Goal: Task Accomplishment & Management: Manage account settings

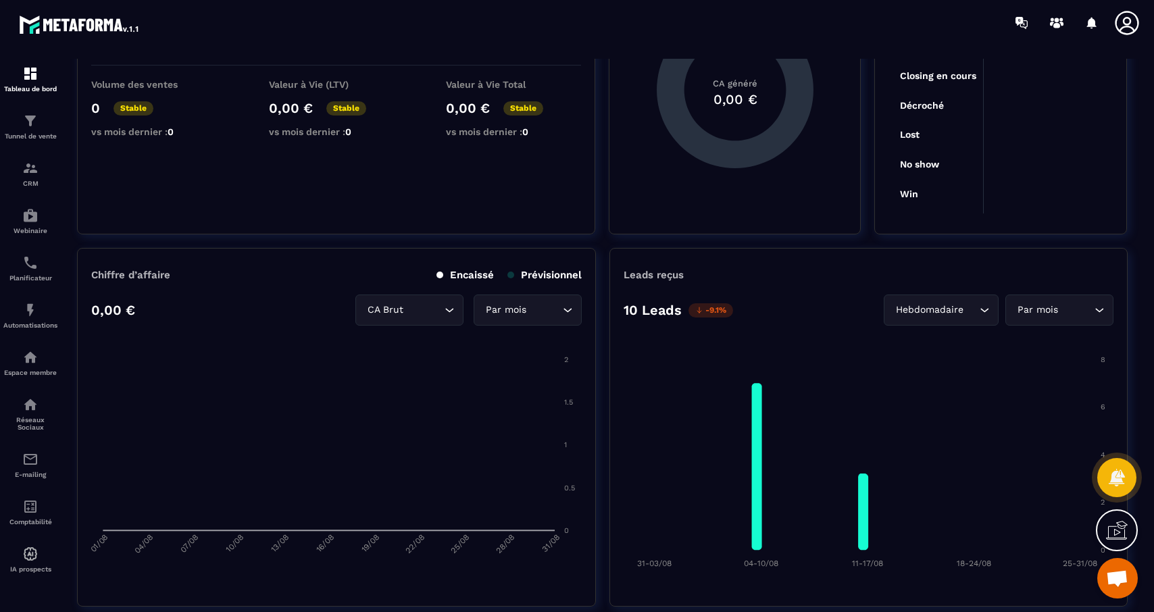
scroll to position [180, 0]
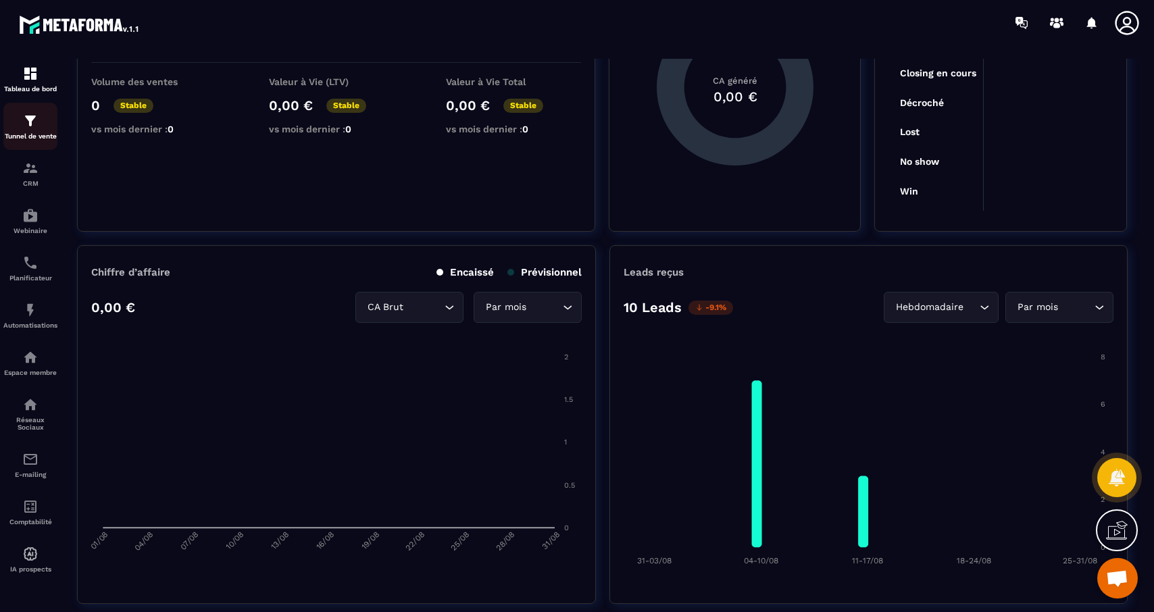
click at [30, 140] on p "Tunnel de vente" at bounding box center [30, 135] width 54 height 7
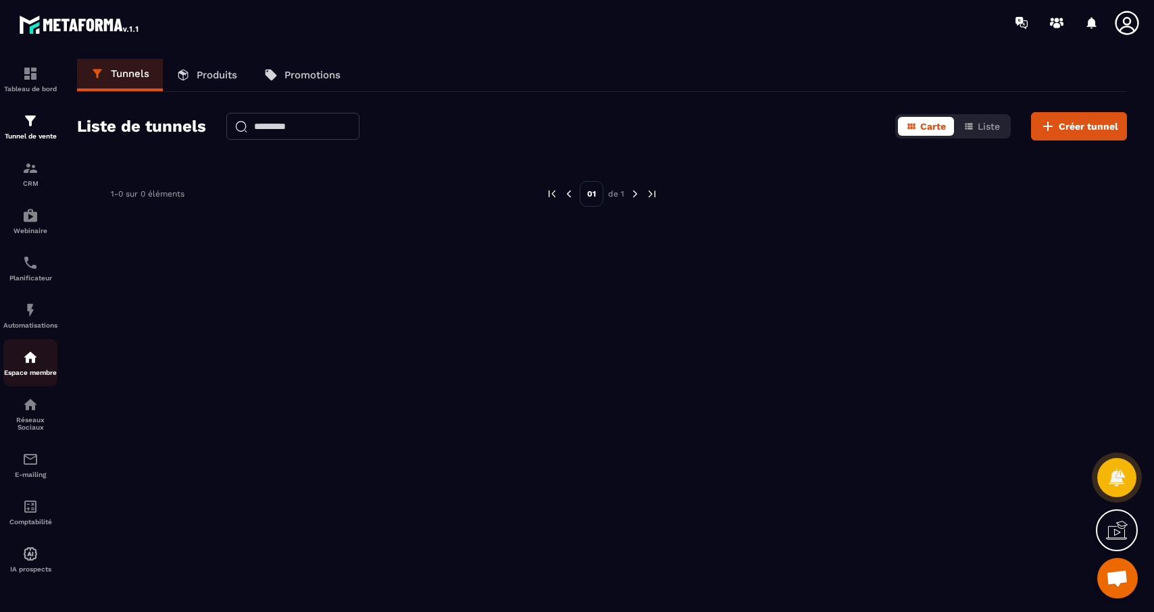
scroll to position [1, 0]
click at [24, 373] on p "Espace membre" at bounding box center [30, 372] width 54 height 7
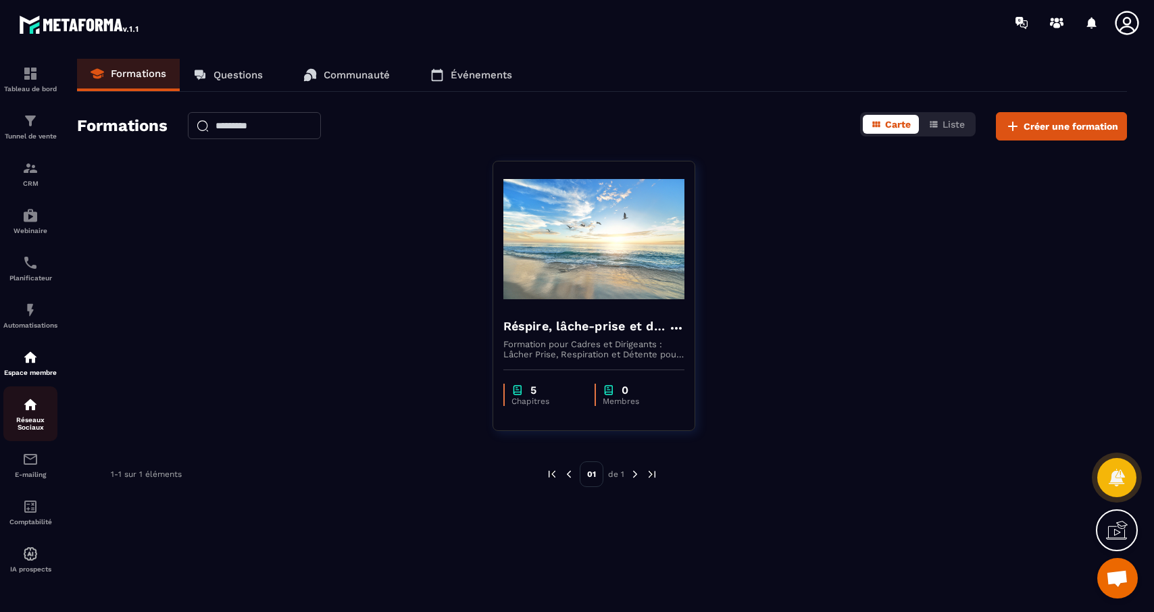
click at [34, 420] on div "Réseaux Sociaux" at bounding box center [30, 414] width 54 height 34
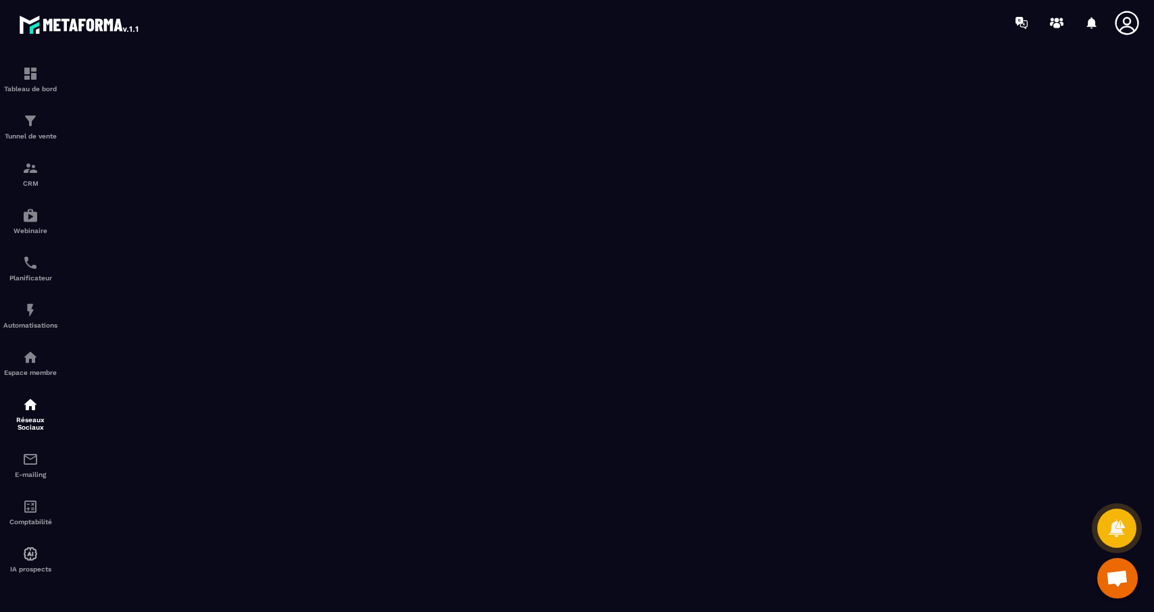
scroll to position [694, 0]
click at [23, 121] on img at bounding box center [30, 121] width 16 height 16
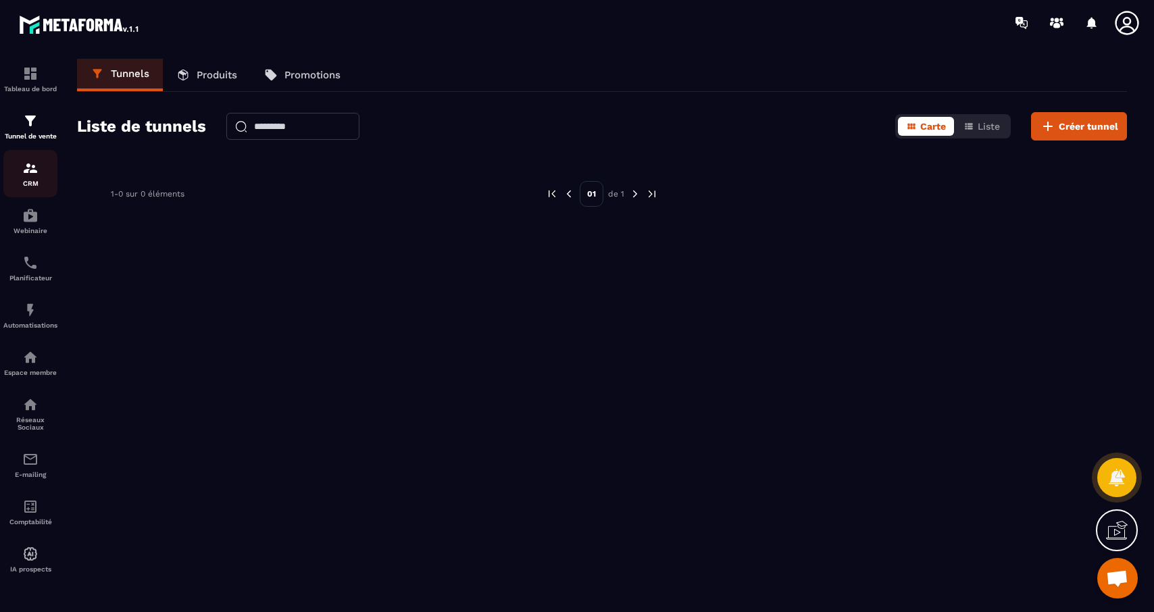
click at [36, 182] on p "CRM" at bounding box center [30, 183] width 54 height 7
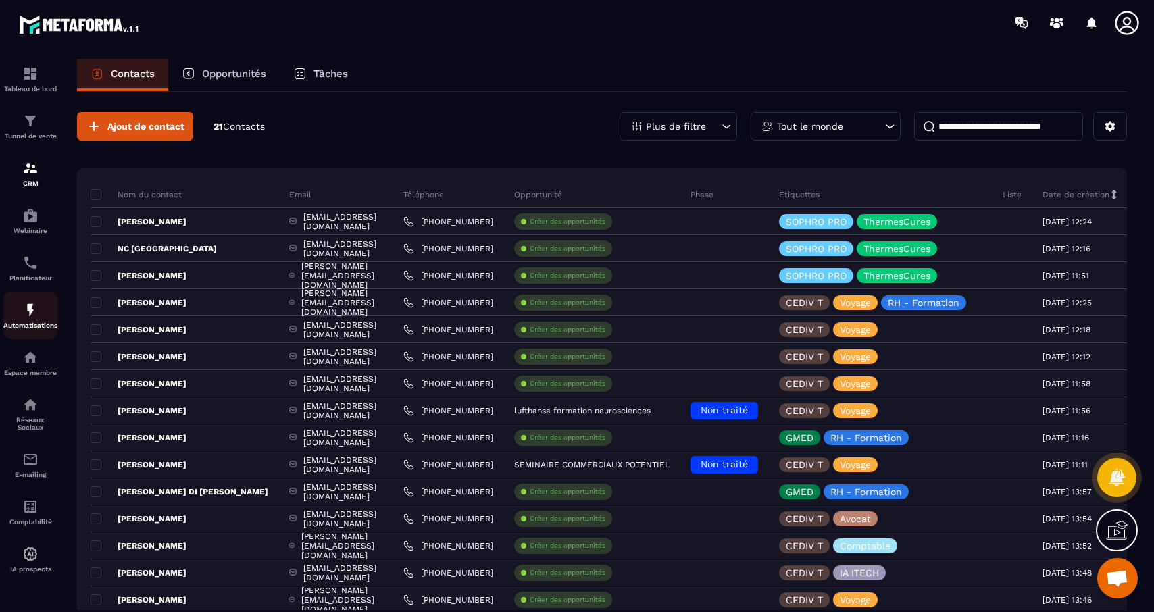
click at [34, 324] on div "Automatisations" at bounding box center [30, 315] width 54 height 27
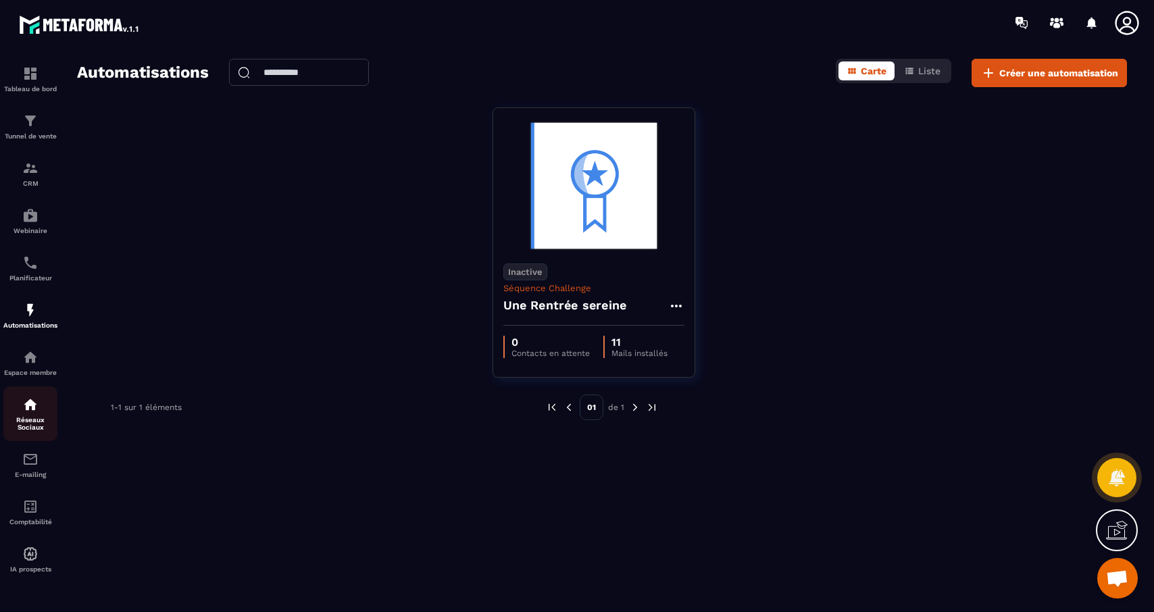
scroll to position [1, 0]
click at [37, 74] on img at bounding box center [30, 74] width 16 height 16
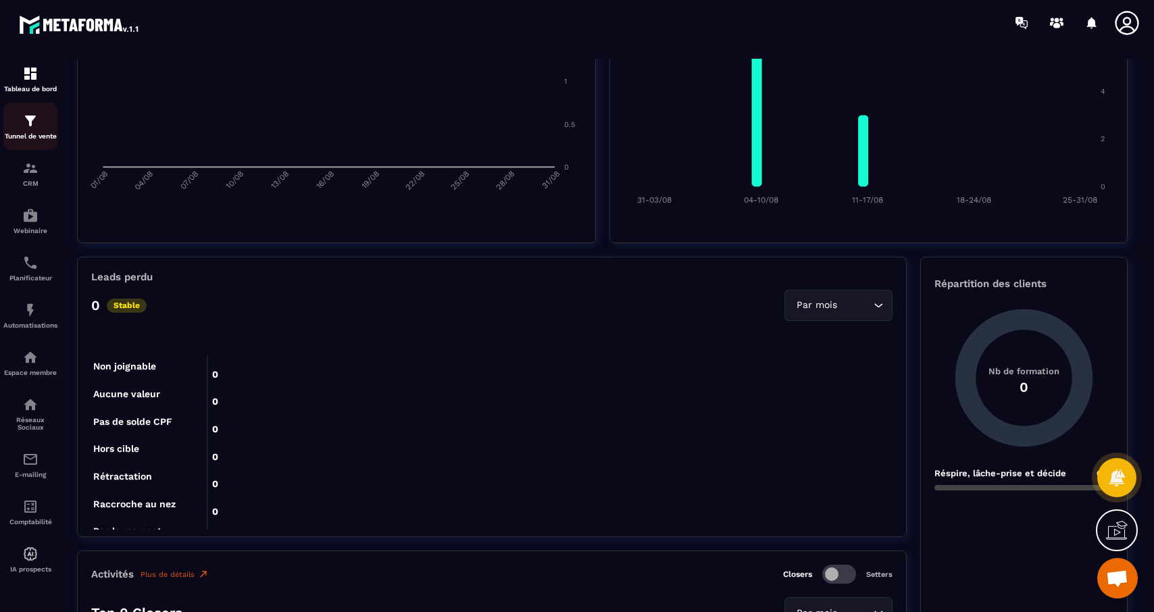
scroll to position [360, 0]
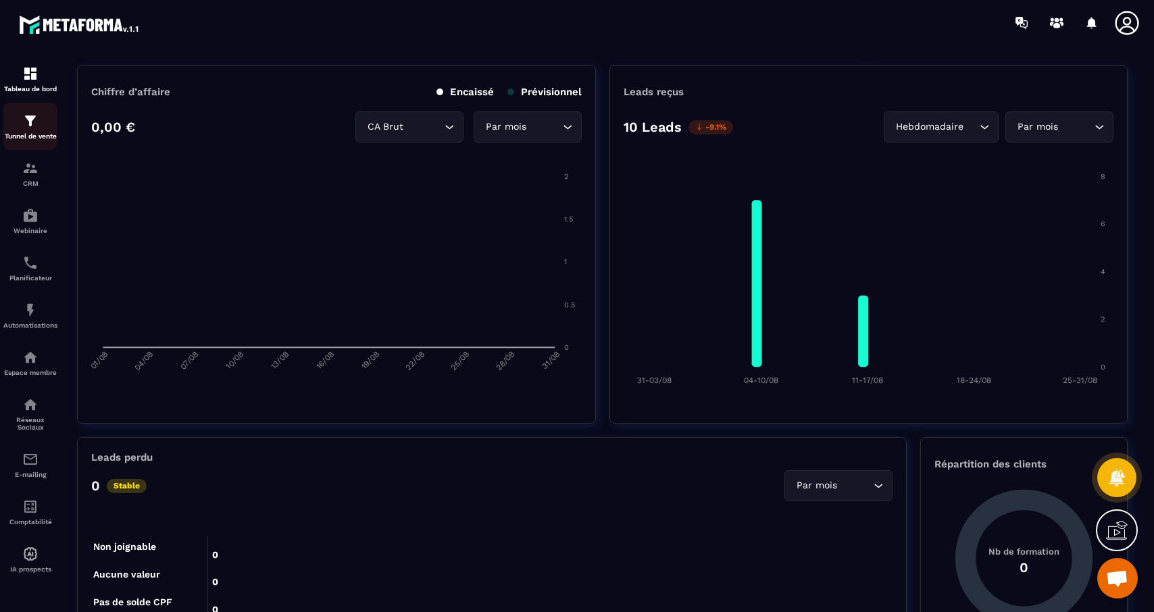
click at [37, 130] on div "Tunnel de vente" at bounding box center [30, 126] width 54 height 27
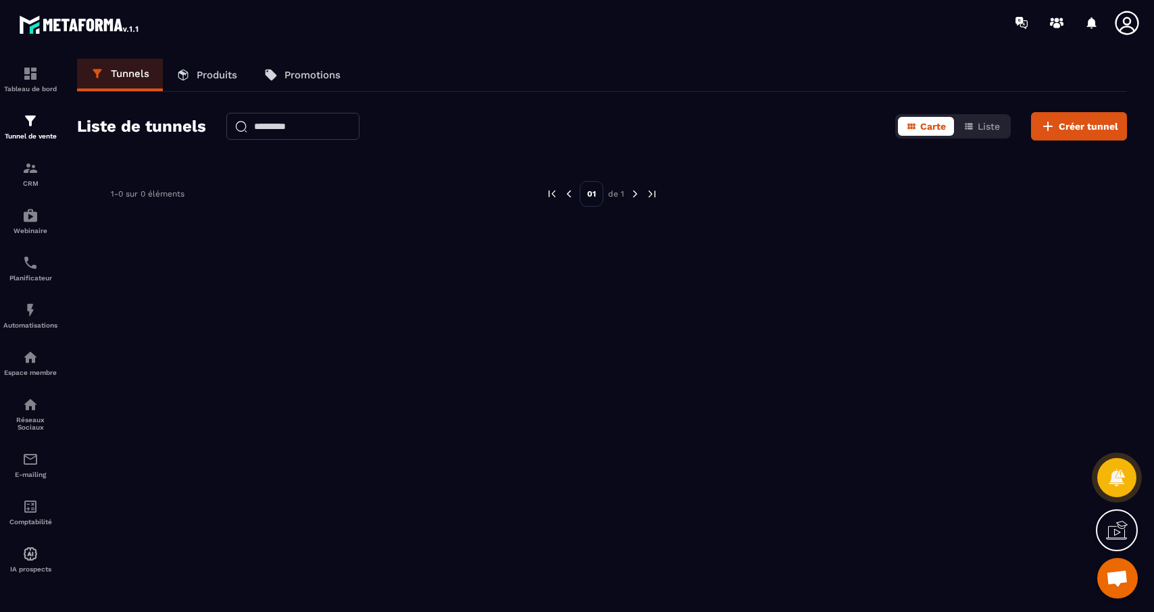
click at [220, 78] on p "Produits" at bounding box center [217, 75] width 41 height 12
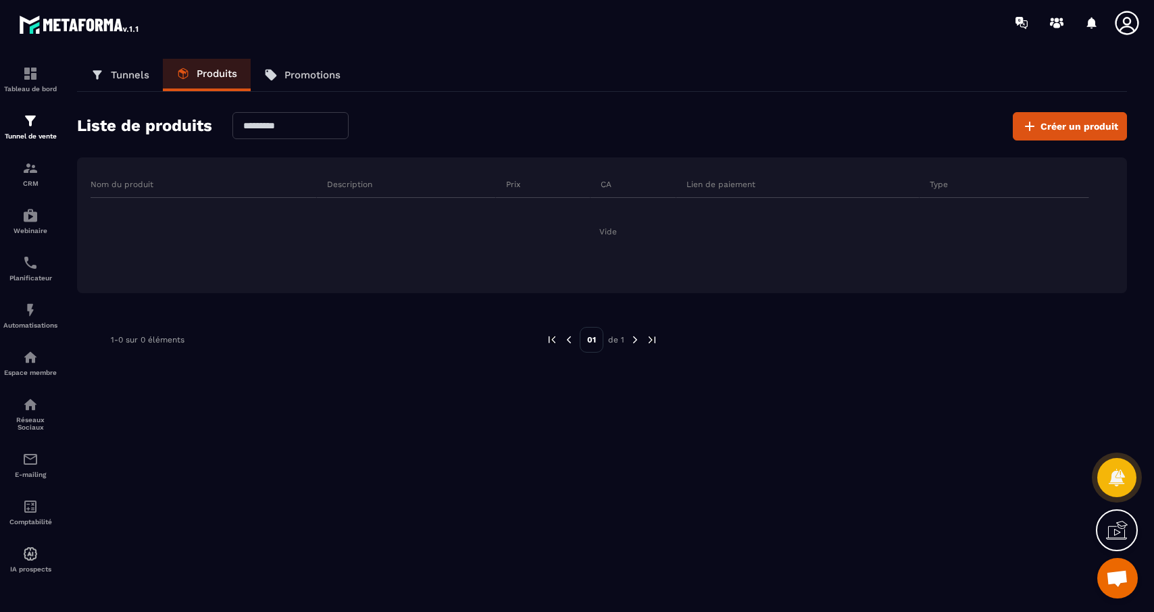
click at [296, 78] on p "Promotions" at bounding box center [313, 75] width 56 height 12
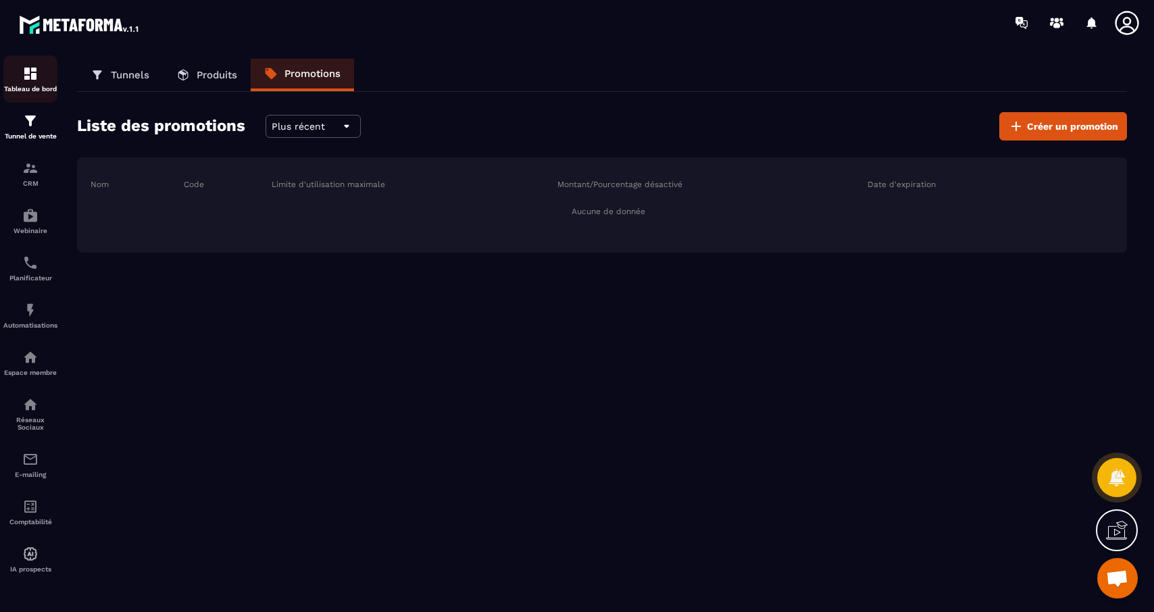
click at [40, 84] on div "Tableau de bord" at bounding box center [30, 79] width 54 height 27
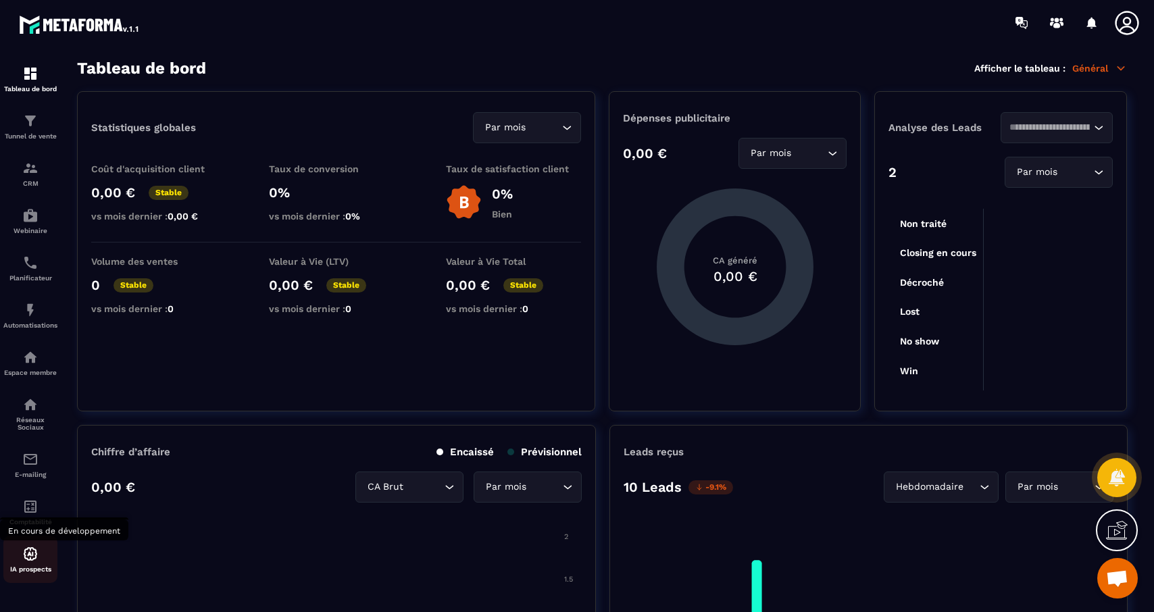
click at [33, 573] on p "IA prospects" at bounding box center [30, 569] width 54 height 7
click at [26, 412] on img at bounding box center [30, 405] width 16 height 16
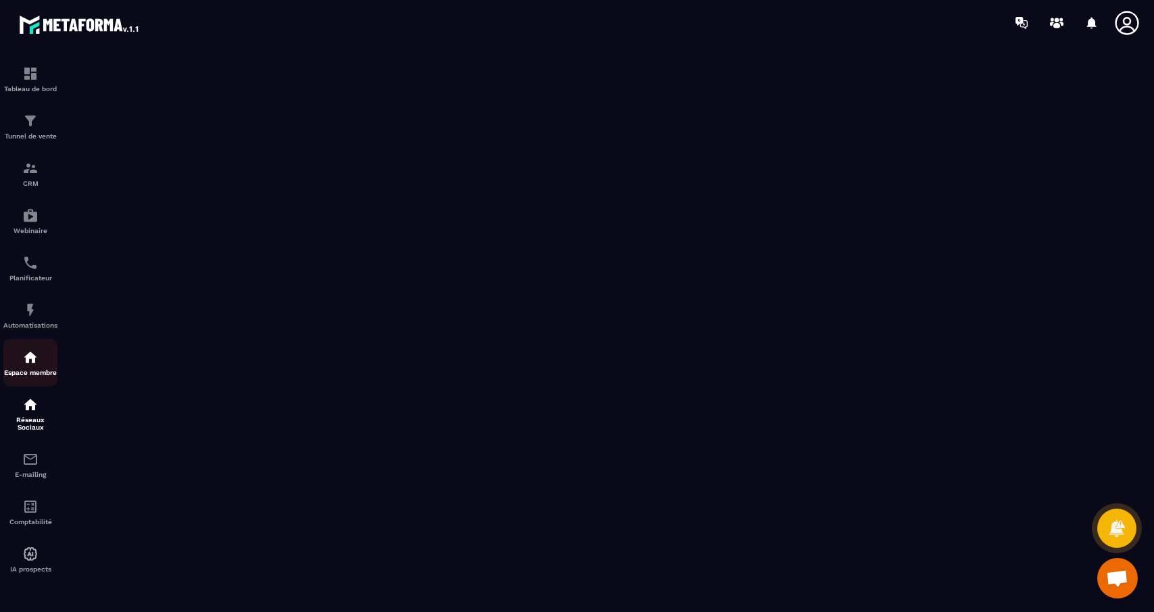
click at [23, 363] on img at bounding box center [30, 357] width 16 height 16
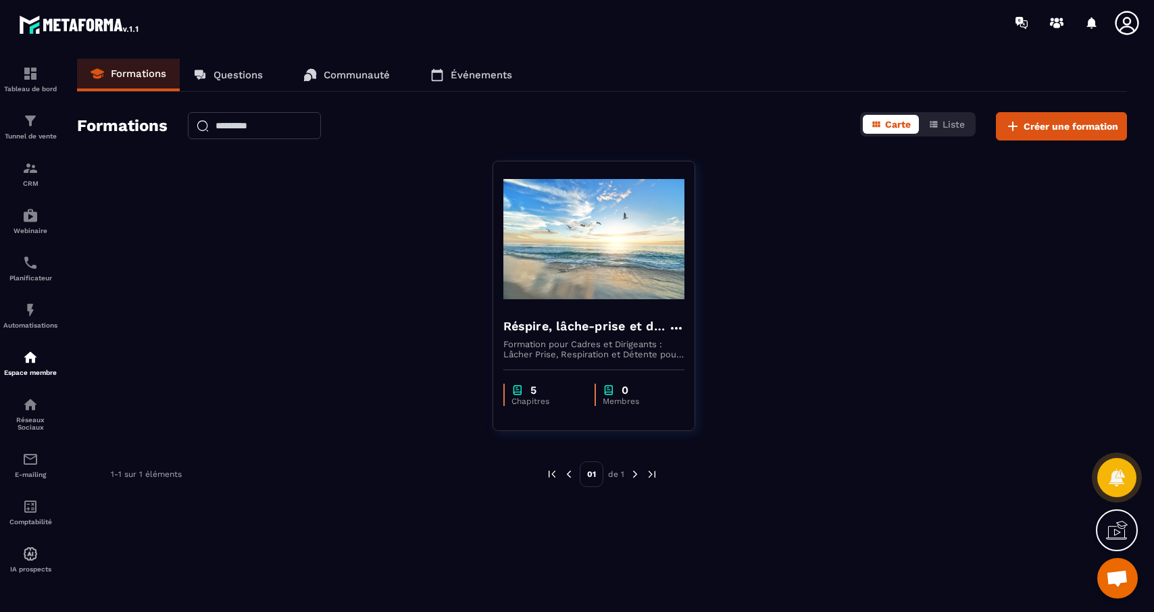
click at [158, 72] on p "Formations" at bounding box center [138, 74] width 55 height 12
click at [53, 23] on img at bounding box center [80, 24] width 122 height 24
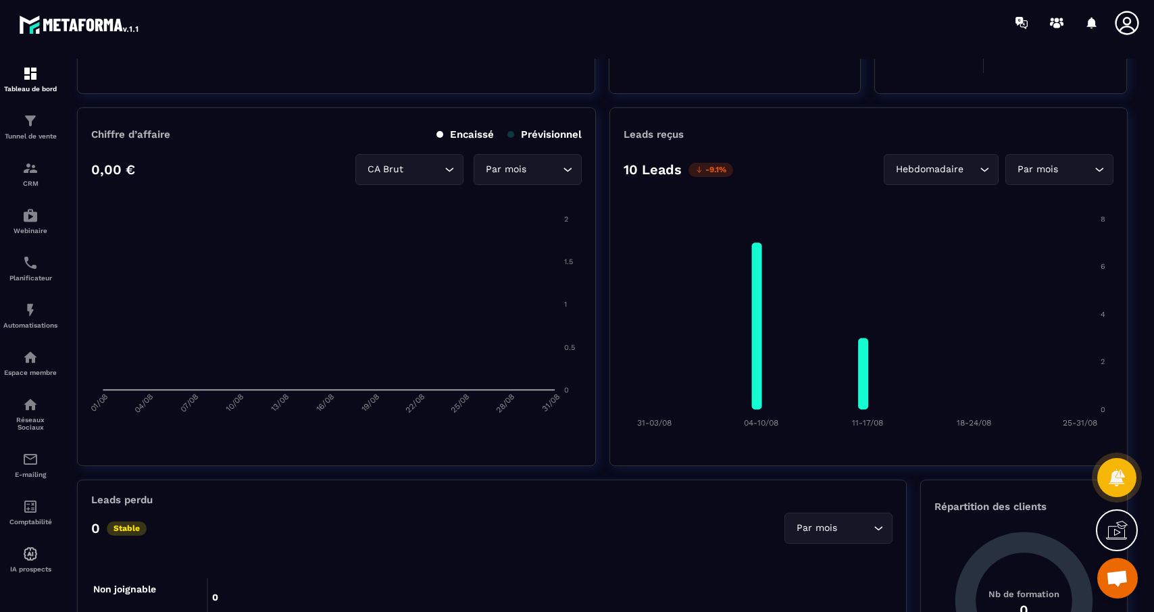
scroll to position [311, 0]
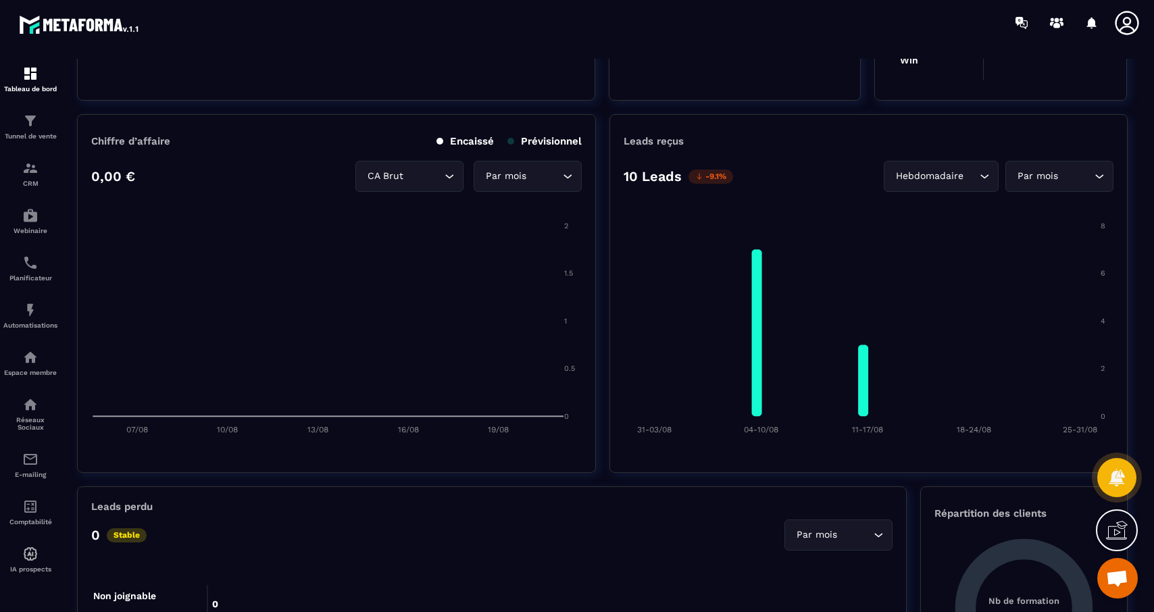
click at [1138, 26] on icon at bounding box center [1127, 22] width 27 height 27
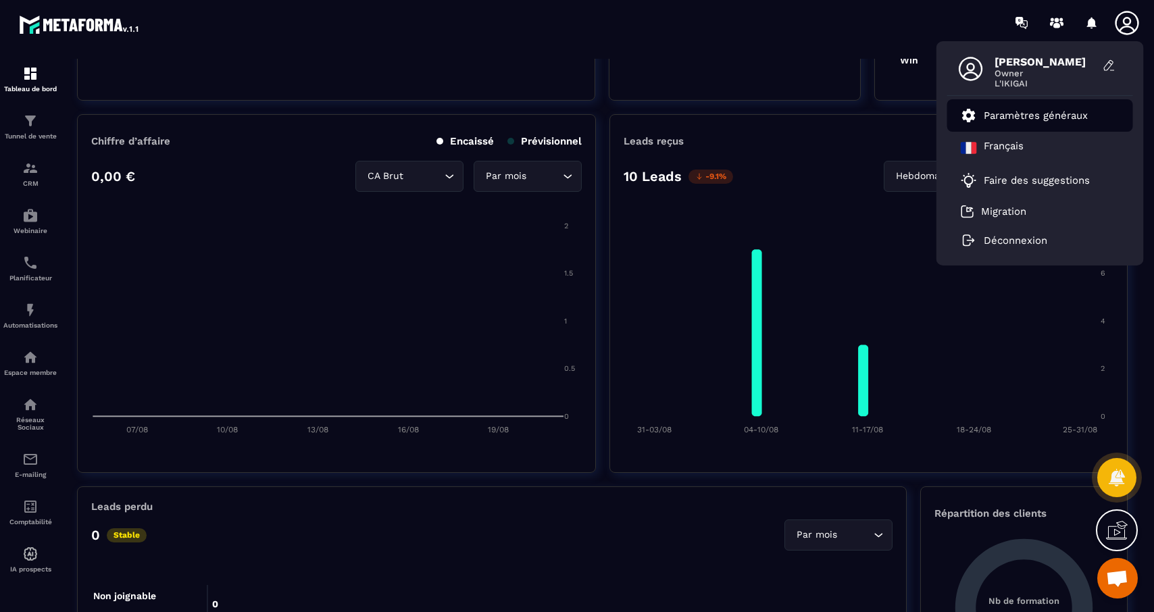
click at [1008, 116] on p "Paramètres généraux" at bounding box center [1036, 115] width 104 height 12
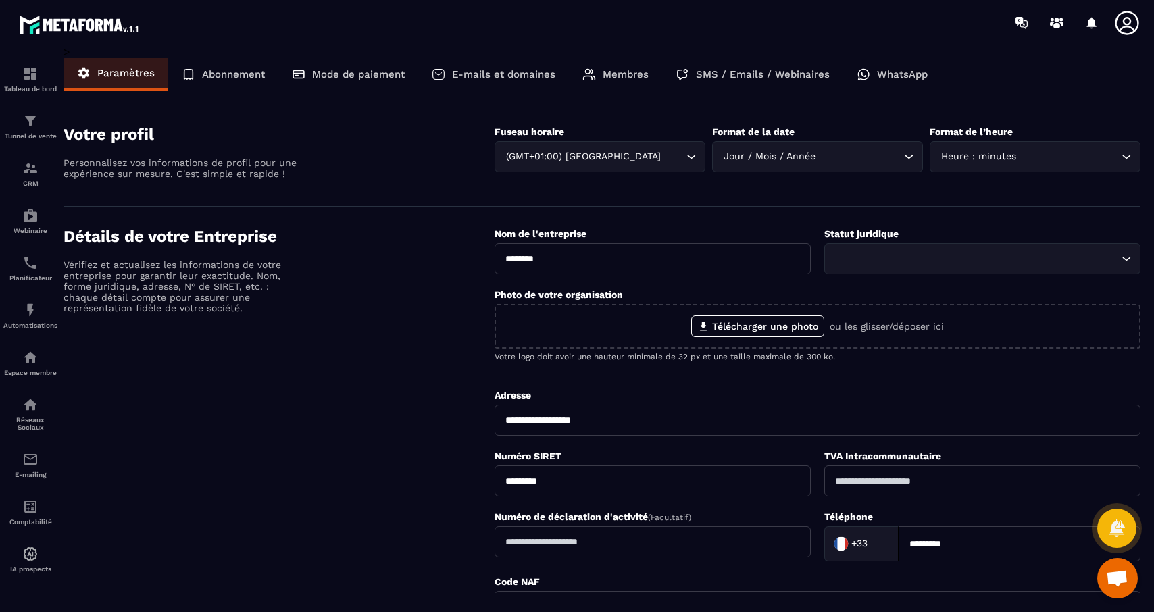
click at [1125, 262] on icon "Search for option" at bounding box center [1127, 259] width 14 height 14
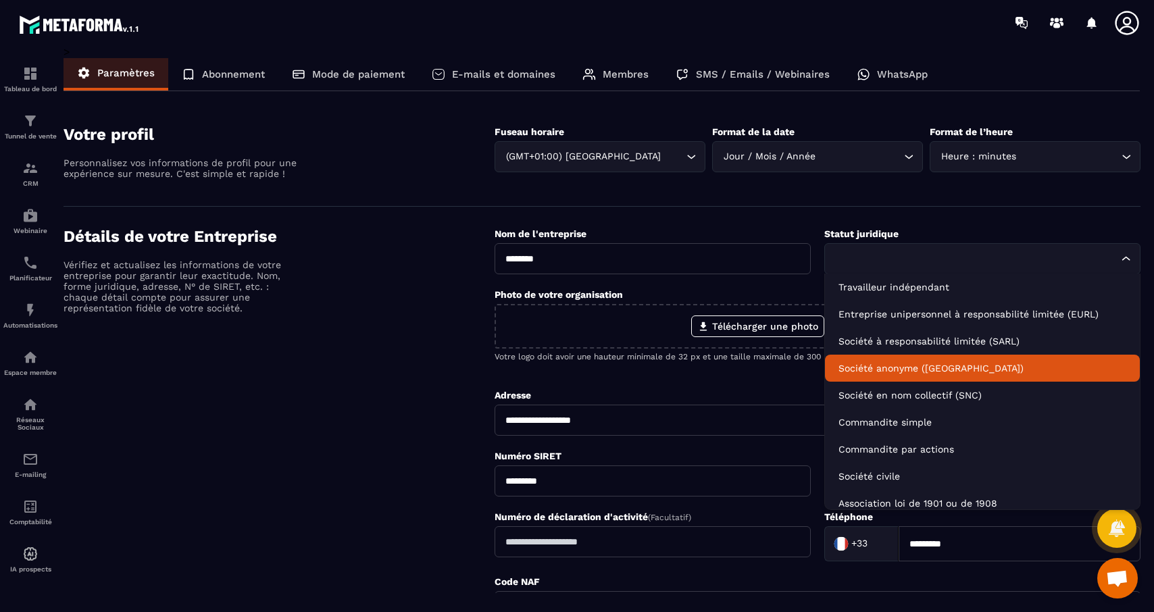
click at [867, 364] on p "Société anonyme ([GEOGRAPHIC_DATA])" at bounding box center [983, 369] width 288 height 14
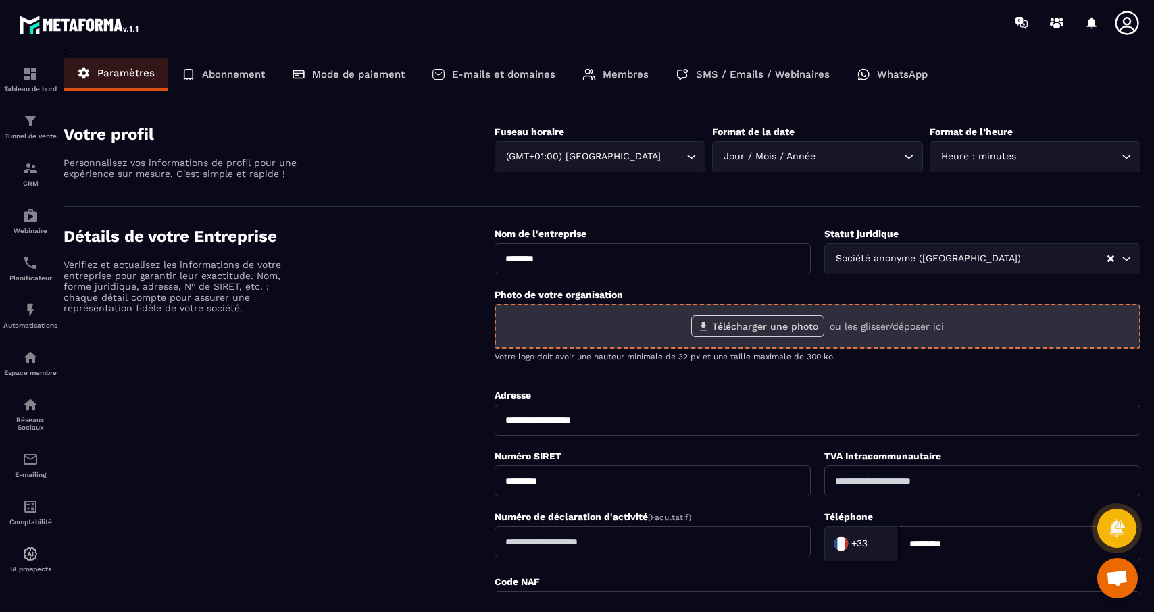
click at [776, 328] on label "Télécharger une photo" at bounding box center [757, 327] width 133 height 22
click at [0, 0] on input "Télécharger une photo" at bounding box center [0, 0] width 0 height 0
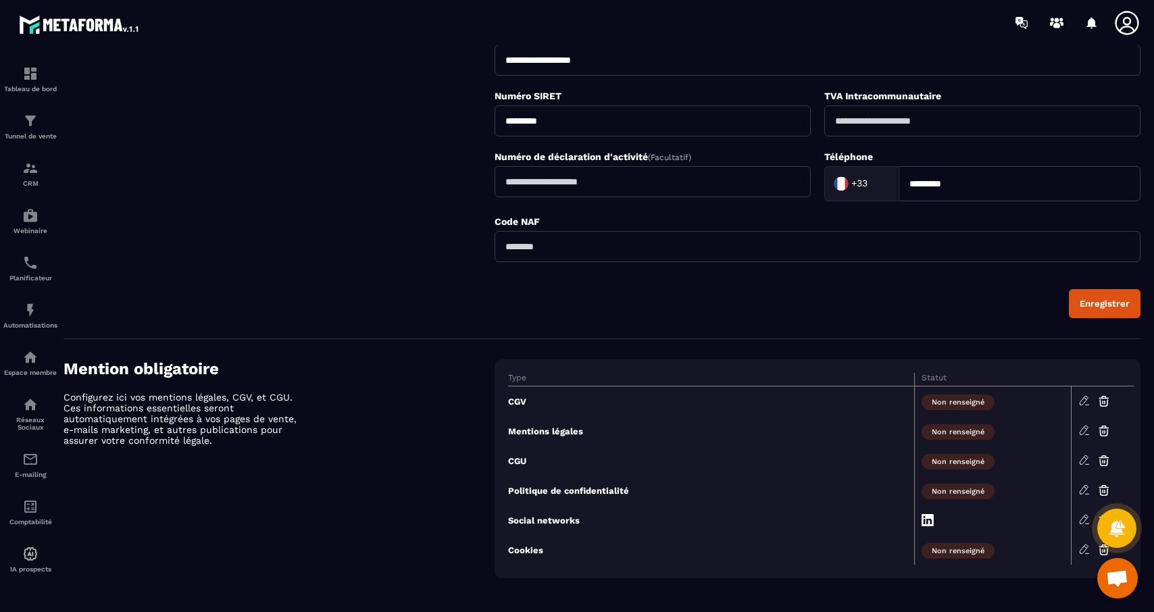
scroll to position [361, 0]
click at [1086, 397] on icon at bounding box center [1085, 398] width 3 height 2
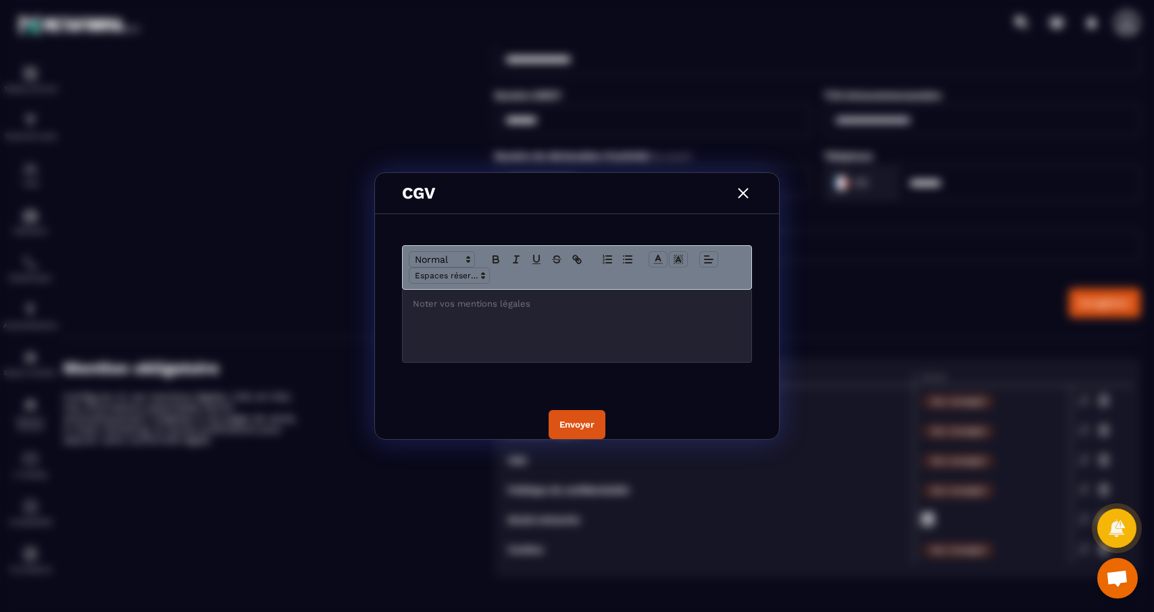
click at [742, 196] on img "Modal window" at bounding box center [744, 194] width 18 height 18
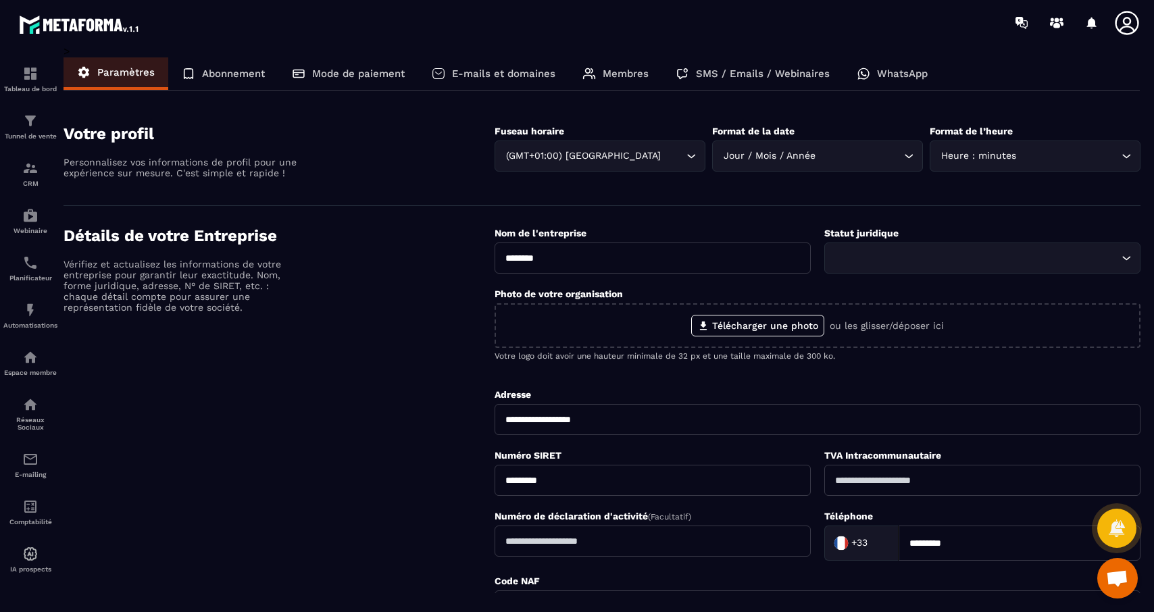
scroll to position [0, 0]
click at [235, 82] on div "Abonnement" at bounding box center [223, 74] width 110 height 32
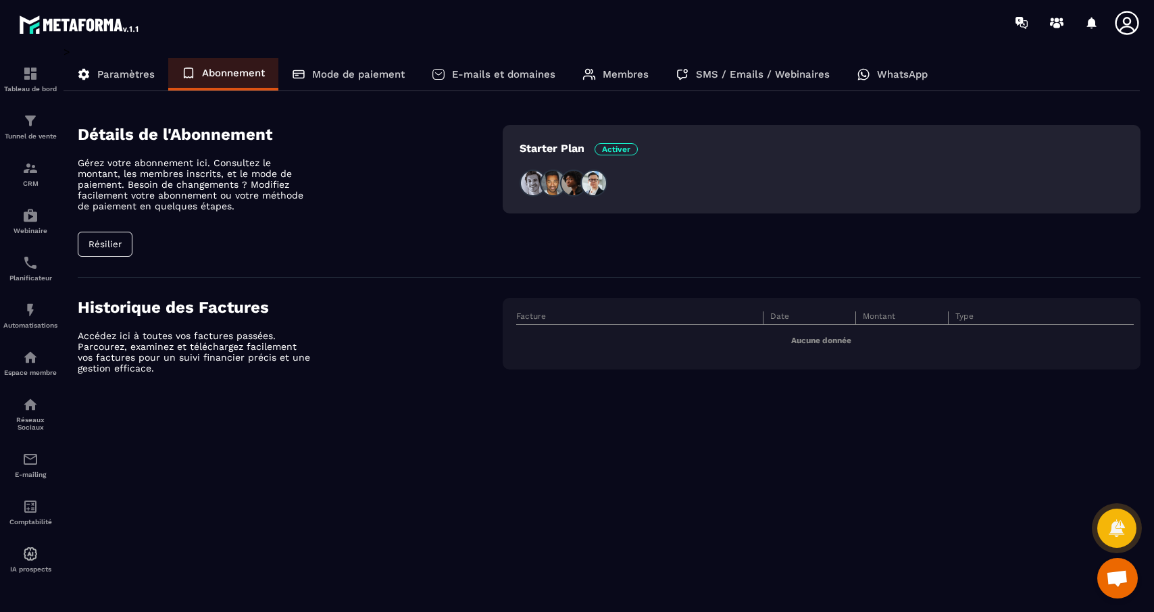
click at [618, 147] on span "Activer" at bounding box center [616, 149] width 43 height 12
click at [613, 176] on div at bounding box center [574, 183] width 108 height 27
click at [316, 79] on p "Mode de paiement" at bounding box center [358, 74] width 93 height 12
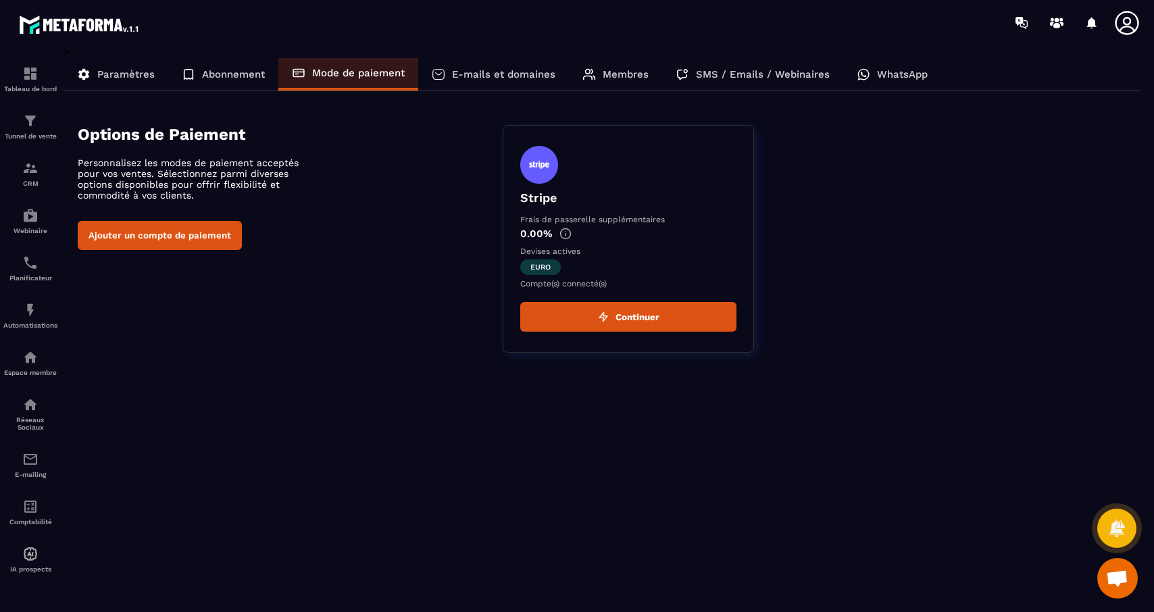
click at [488, 71] on p "E-mails et domaines" at bounding box center [503, 74] width 103 height 12
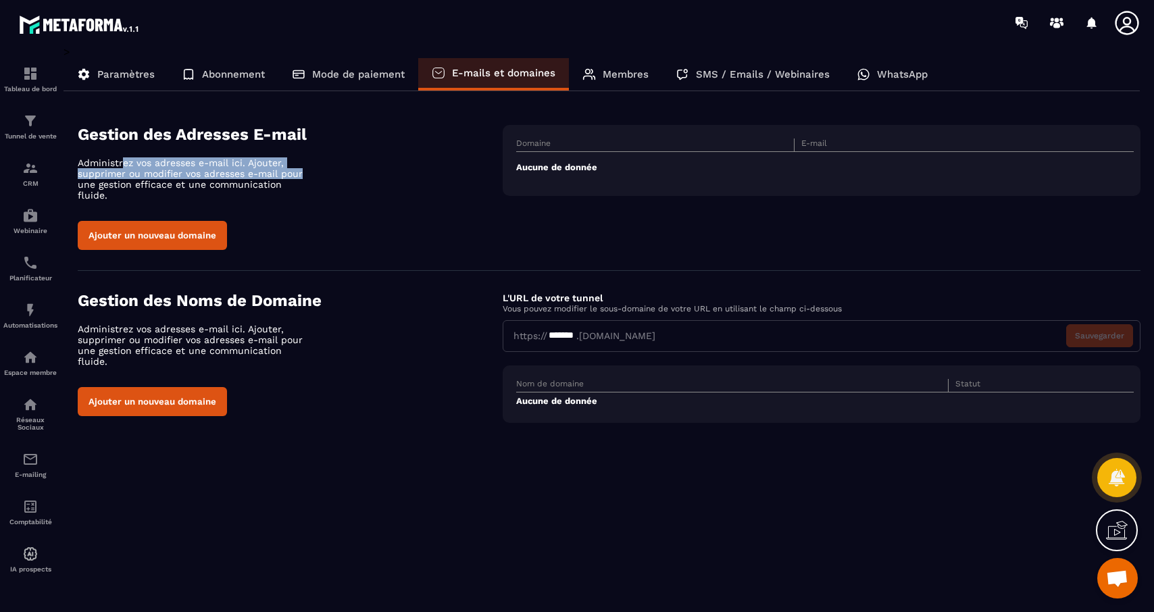
drag, startPoint x: 122, startPoint y: 166, endPoint x: 343, endPoint y: 176, distance: 221.3
click at [343, 176] on div "Gestion des Adresses E-mail Administrez vos adresses e-mail ici. Ajouter, suppr…" at bounding box center [290, 187] width 425 height 125
click at [614, 72] on p "Membres" at bounding box center [626, 74] width 46 height 12
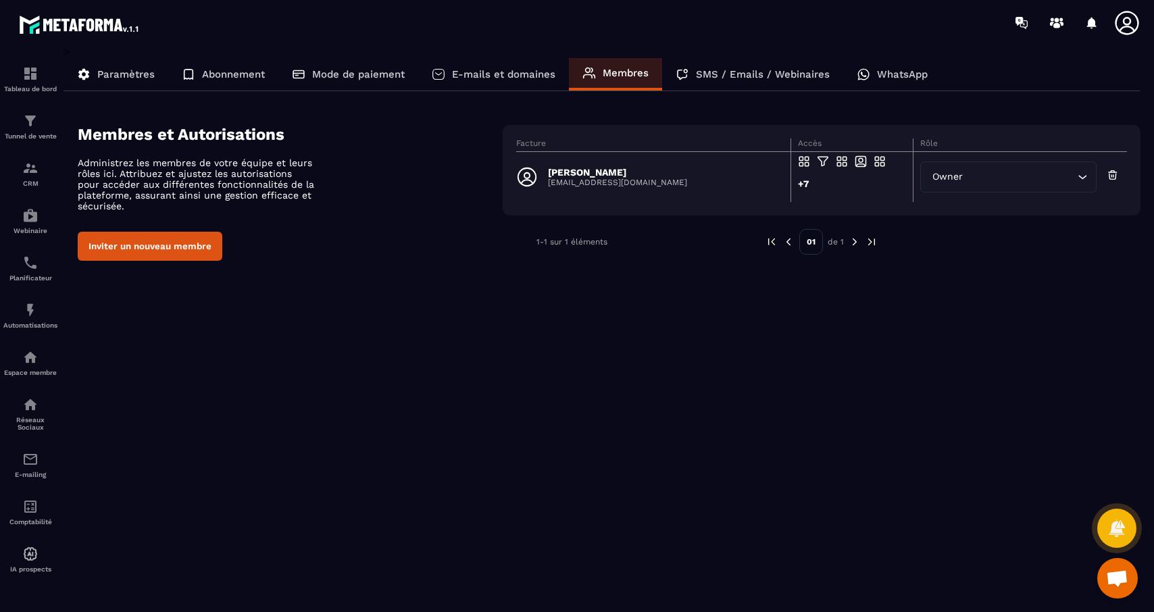
click at [729, 70] on p "SMS / Emails / Webinaires" at bounding box center [763, 74] width 134 height 12
